Goal: Transaction & Acquisition: Book appointment/travel/reservation

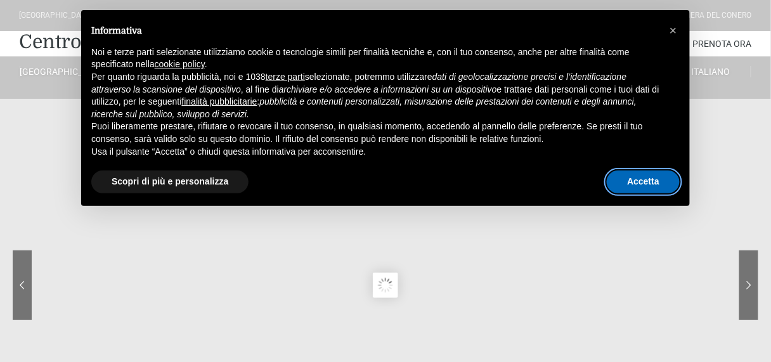
click at [628, 184] on button "Accetta" at bounding box center [643, 182] width 73 height 23
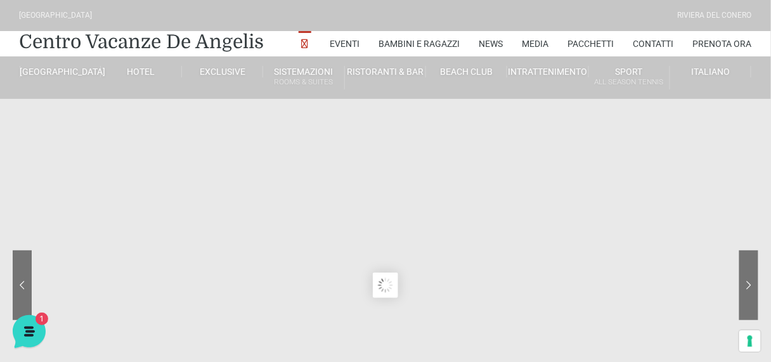
scroll to position [51, 0]
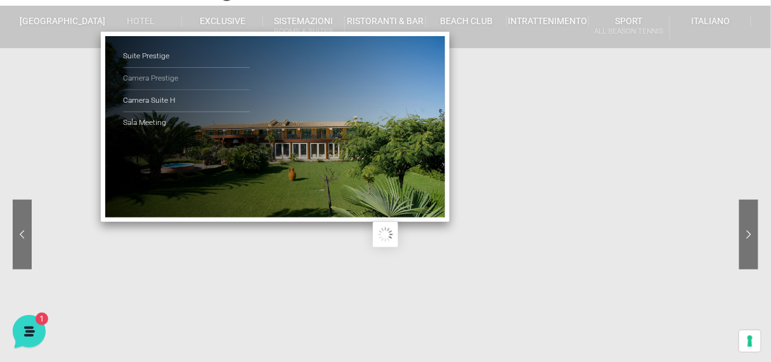
click at [150, 81] on link "Camera Prestige" at bounding box center [186, 79] width 127 height 22
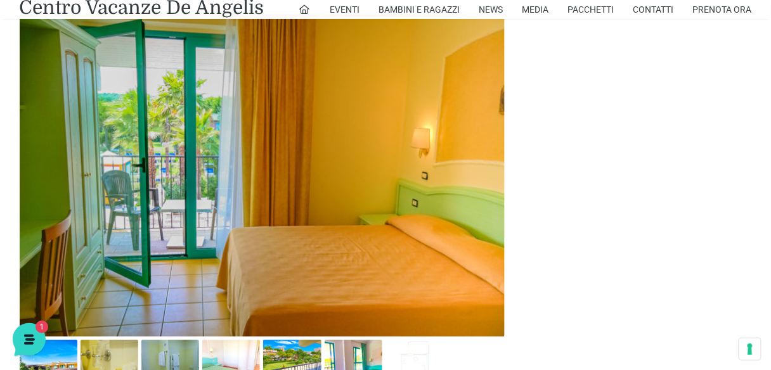
scroll to position [659, 0]
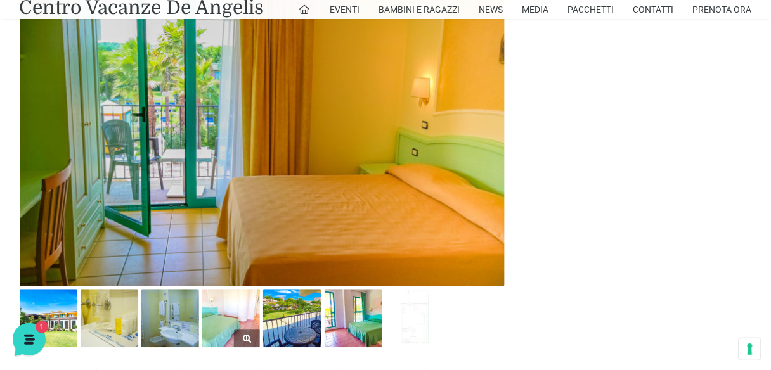
click at [228, 300] on img at bounding box center [231, 318] width 58 height 58
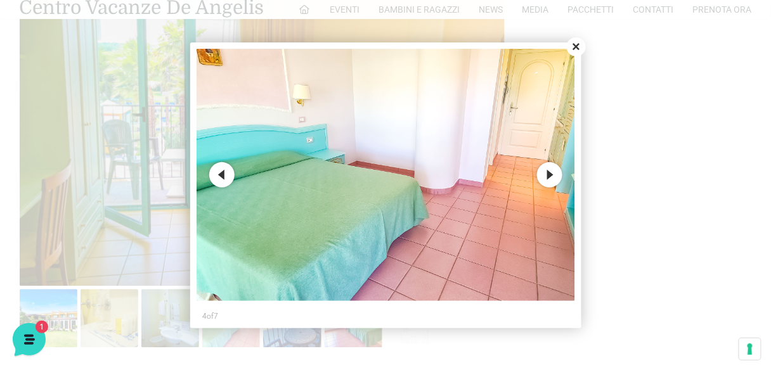
click at [545, 175] on button "Next" at bounding box center [549, 174] width 25 height 25
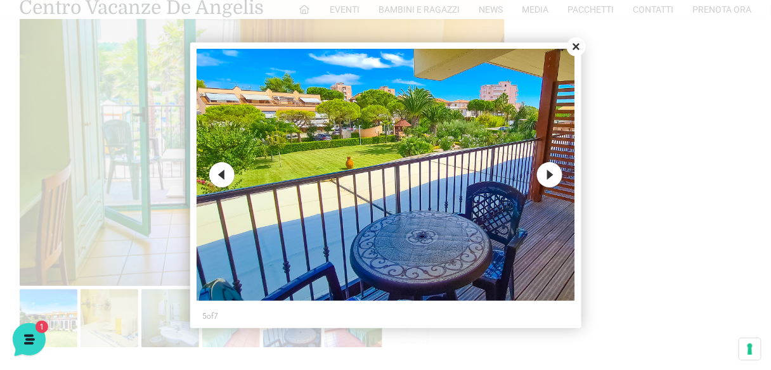
click at [546, 175] on button "Next" at bounding box center [549, 174] width 25 height 25
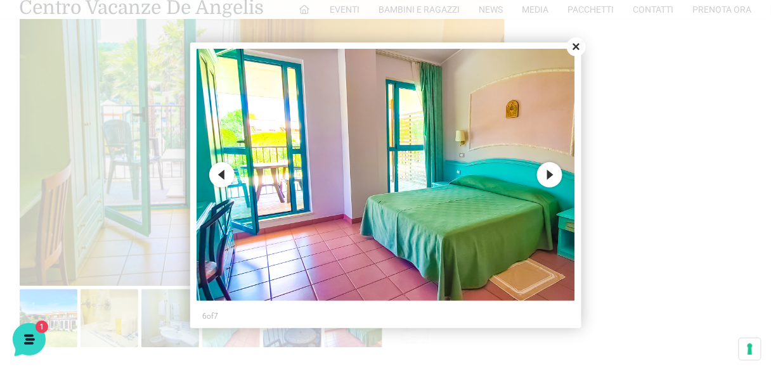
click at [546, 175] on button "Next" at bounding box center [549, 174] width 25 height 25
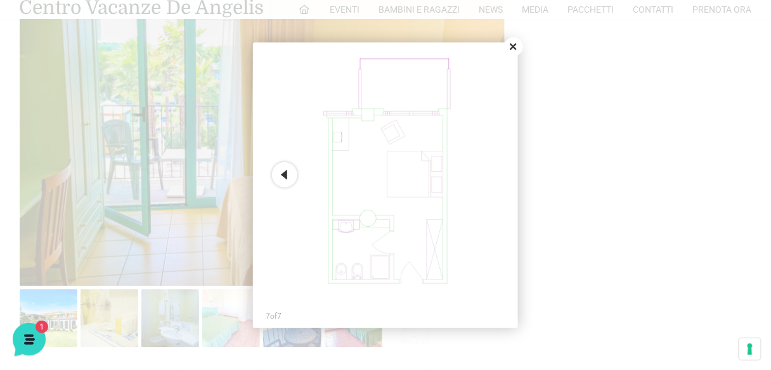
click at [513, 48] on button "Close" at bounding box center [513, 46] width 19 height 19
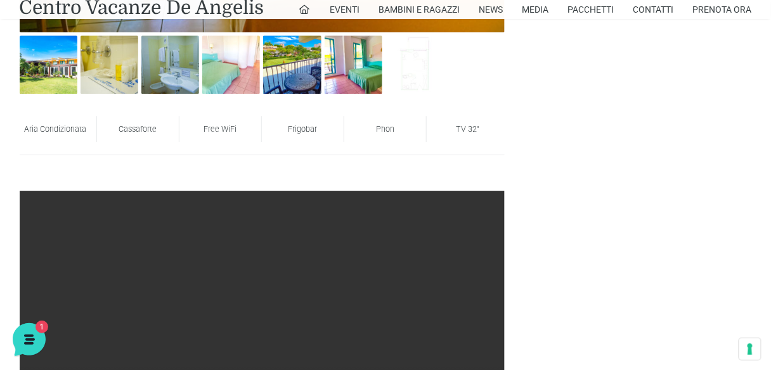
scroll to position [1014, 0]
